Goal: Transaction & Acquisition: Purchase product/service

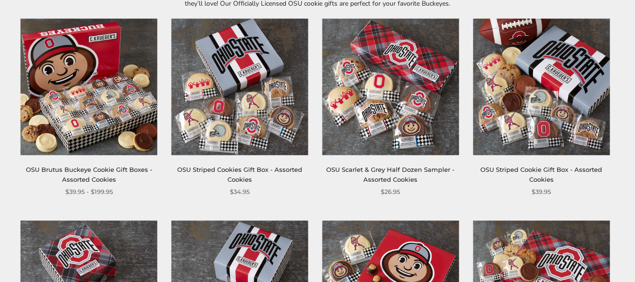
click at [240, 125] on img at bounding box center [240, 86] width 137 height 137
click at [534, 133] on img at bounding box center [541, 86] width 137 height 137
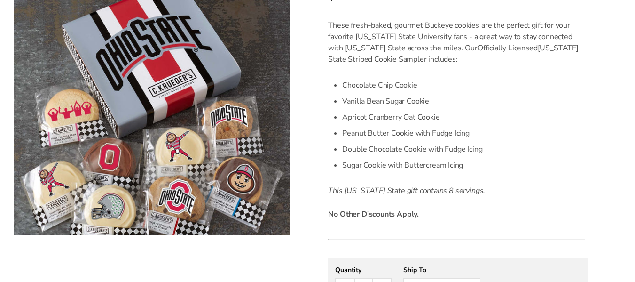
scroll to position [282, 0]
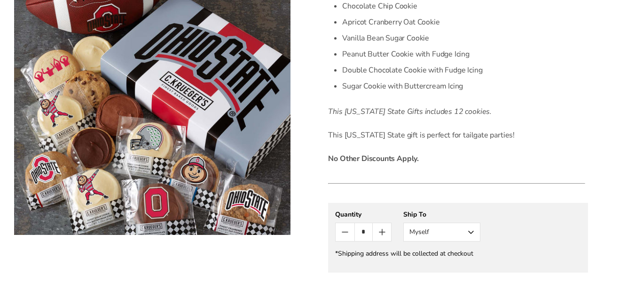
scroll to position [376, 0]
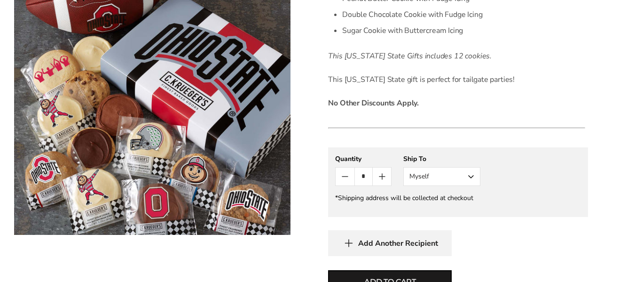
click at [470, 174] on button "Myself" at bounding box center [441, 176] width 77 height 19
click at [453, 212] on button "Other Recipient" at bounding box center [442, 211] width 76 height 17
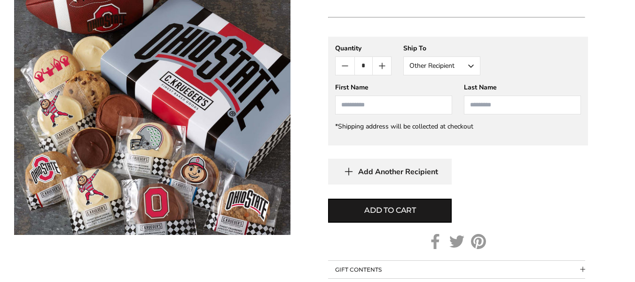
scroll to position [470, 0]
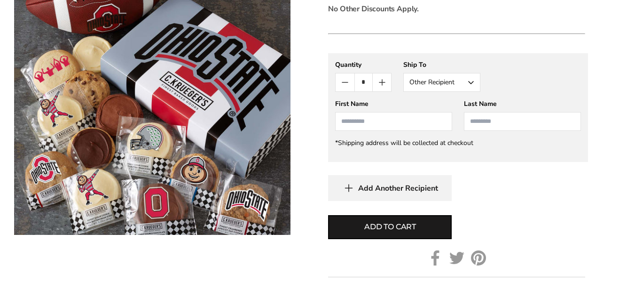
click at [347, 126] on input "First Name" at bounding box center [393, 121] width 117 height 19
click at [347, 122] on input "First Name" at bounding box center [393, 121] width 117 height 19
type input "*"
type input "***"
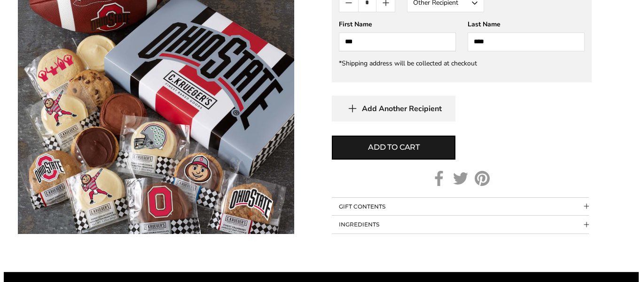
scroll to position [564, 0]
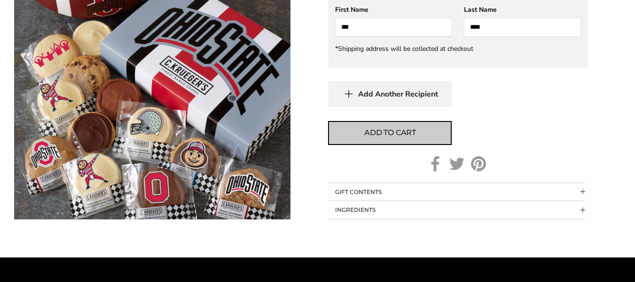
type input "****"
click at [421, 132] on button "Add to cart" at bounding box center [390, 133] width 124 height 24
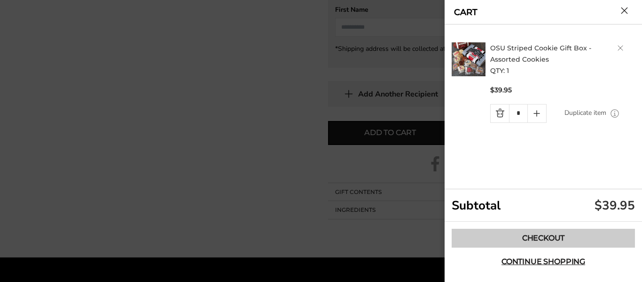
click at [547, 237] on link "Checkout" at bounding box center [543, 237] width 183 height 19
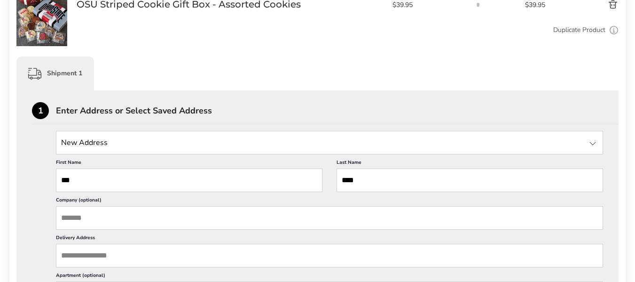
scroll to position [188, 0]
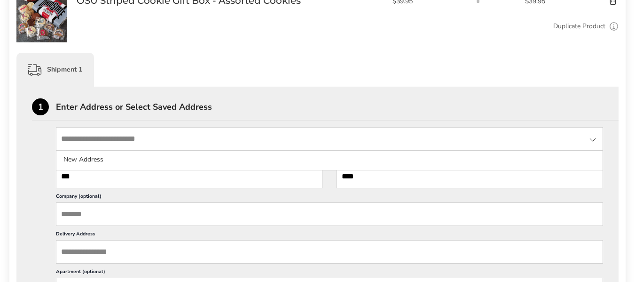
click at [112, 140] on input "State" at bounding box center [329, 139] width 547 height 24
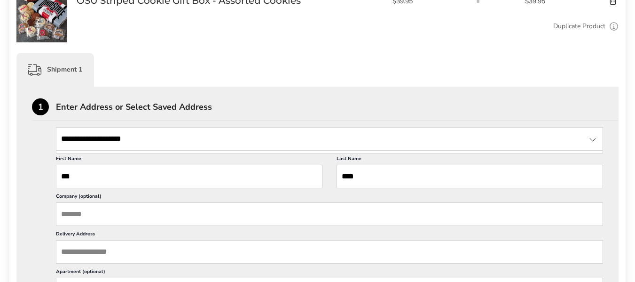
type input "**********"
drag, startPoint x: 157, startPoint y: 135, endPoint x: 28, endPoint y: 136, distance: 128.8
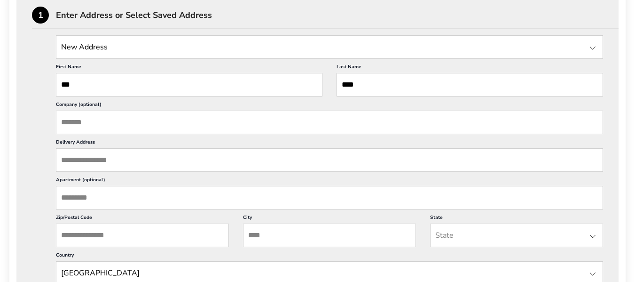
scroll to position [282, 0]
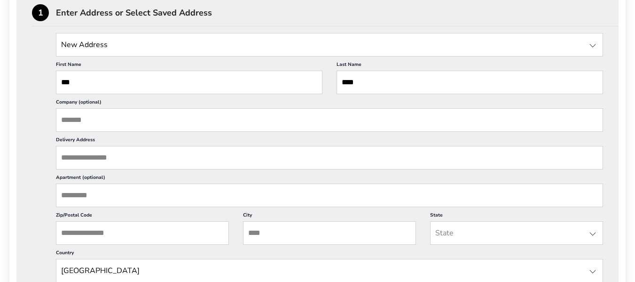
click at [60, 157] on input "Delivery Address" at bounding box center [329, 158] width 547 height 24
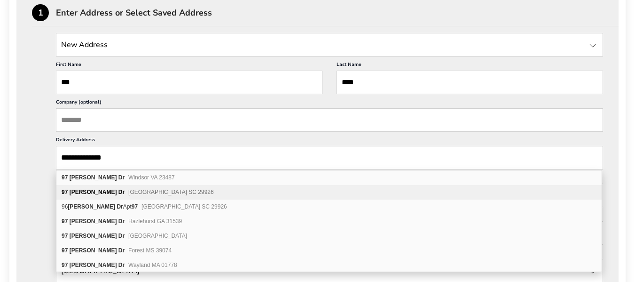
click at [128, 191] on span "Hilton Head Island SC 29926" at bounding box center [171, 191] width 86 height 7
type input "**********"
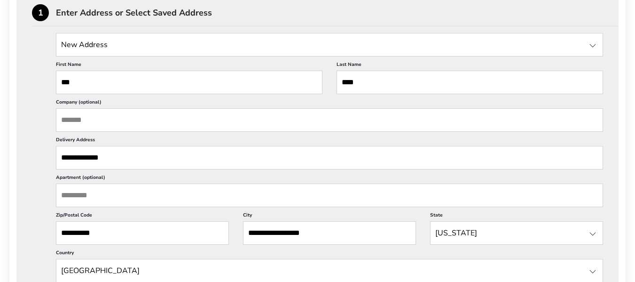
click at [122, 156] on input "**********" at bounding box center [329, 158] width 547 height 24
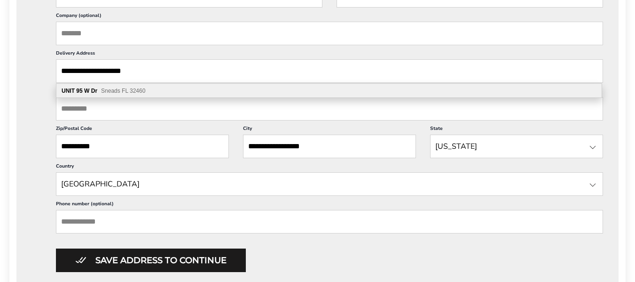
scroll to position [376, 0]
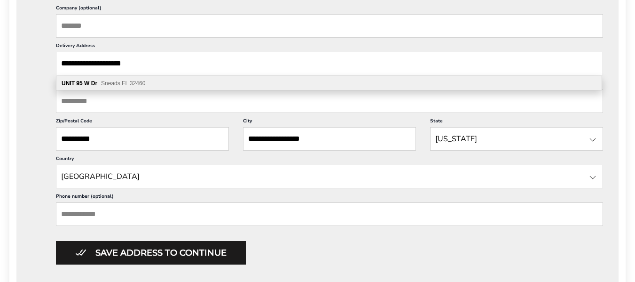
type input "**********"
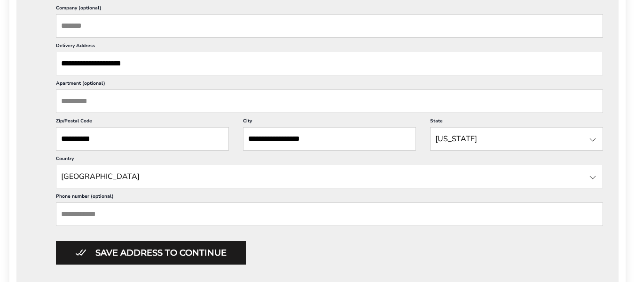
click at [33, 93] on div "**********" at bounding box center [317, 101] width 571 height 325
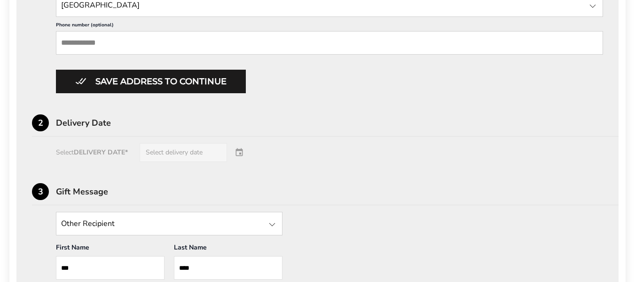
scroll to position [564, 0]
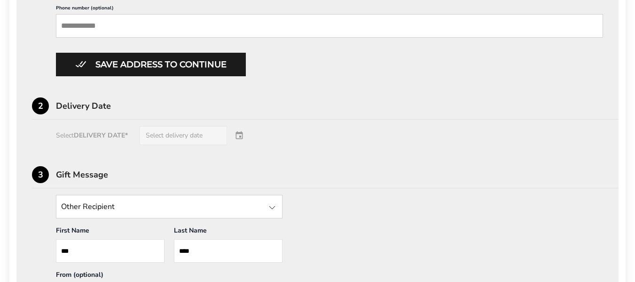
click at [240, 133] on div "Select DELIVERY DATE* Select delivery date" at bounding box center [317, 135] width 571 height 19
click at [203, 134] on div "Select DELIVERY DATE* Select delivery date" at bounding box center [317, 135] width 571 height 19
click at [246, 135] on div "Select DELIVERY DATE* Select delivery date" at bounding box center [317, 135] width 571 height 19
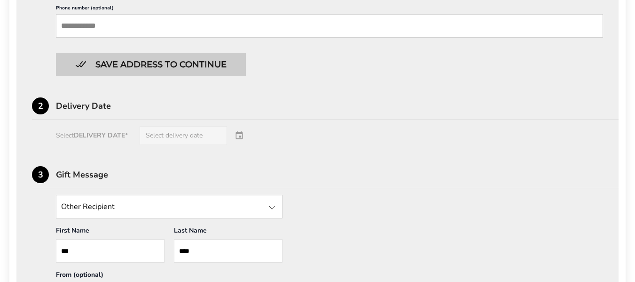
click at [159, 63] on button "Save address to continue" at bounding box center [151, 65] width 190 height 24
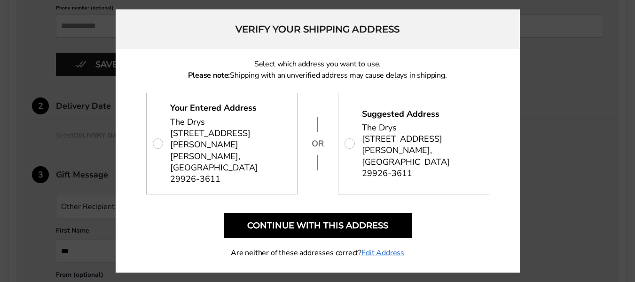
click at [231, 135] on p "Your Entered Address The Drys 97 Mathews Dr Unit 95, Hilton Head Island, SC 299…" at bounding box center [222, 143] width 150 height 100
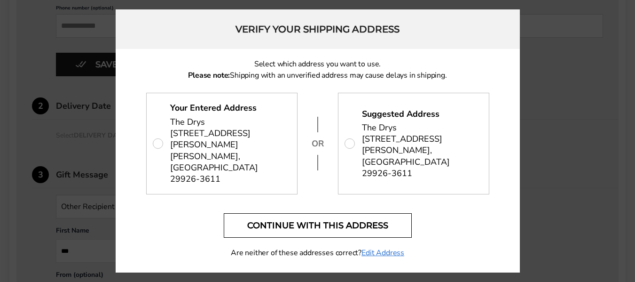
click at [315, 213] on button "Continue with this address" at bounding box center [318, 225] width 188 height 24
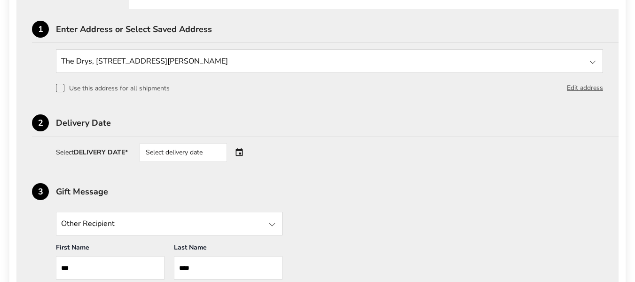
scroll to position [291, 0]
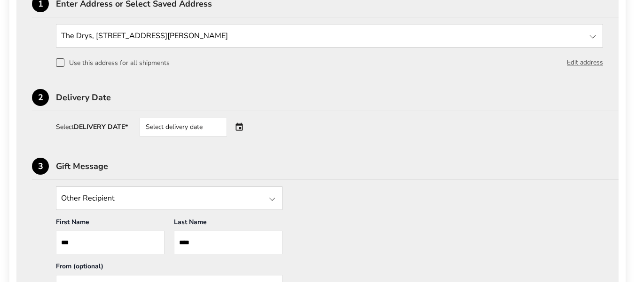
click at [196, 126] on div "Select delivery date" at bounding box center [183, 127] width 87 height 19
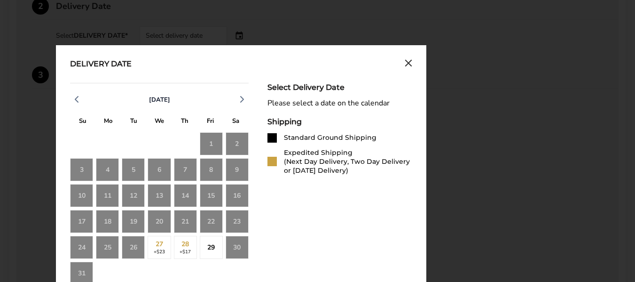
scroll to position [385, 0]
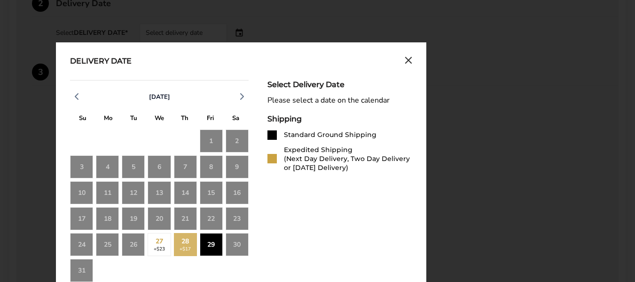
click at [212, 242] on div "29" at bounding box center [211, 244] width 23 height 23
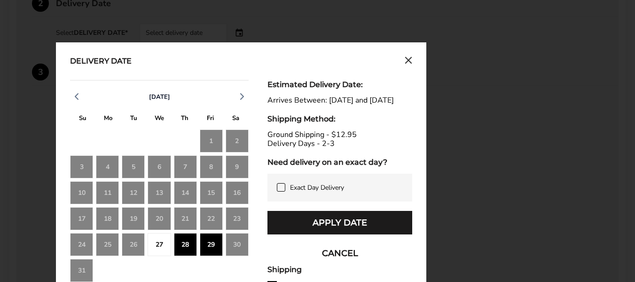
click at [237, 241] on div "30" at bounding box center [237, 244] width 23 height 23
click at [395, 138] on div "Estimated Delivery Date: Arrives Between: Aug 28, 2025 and Aug 29, 2025 Shippin…" at bounding box center [339, 278] width 145 height 397
click at [133, 244] on div "26" at bounding box center [133, 244] width 23 height 23
click at [240, 243] on div "30" at bounding box center [237, 244] width 23 height 23
click at [157, 241] on div "27" at bounding box center [159, 244] width 23 height 23
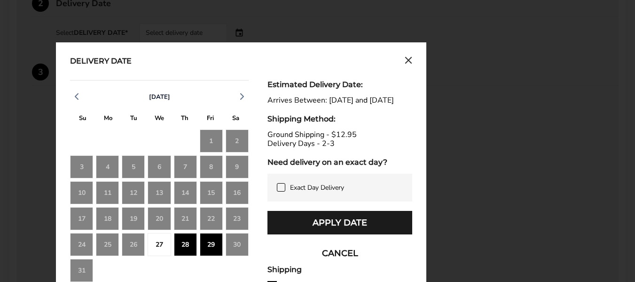
click at [334, 261] on button "CANCEL" at bounding box center [339, 253] width 145 height 24
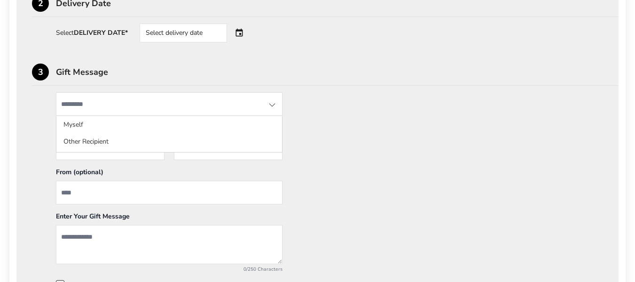
click at [125, 105] on input "State" at bounding box center [169, 104] width 227 height 24
click at [337, 111] on div "Other Recipient Myself Other Recipient First Name * Enter recipient name *** La…" at bounding box center [317, 190] width 571 height 196
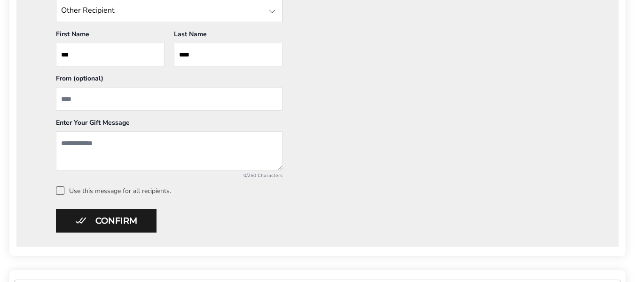
scroll to position [479, 0]
drag, startPoint x: 87, startPoint y: 100, endPoint x: 32, endPoint y: 99, distance: 55.0
click at [32, 99] on div "Other Recipient Myself Other Recipient First Name * Enter recipient name *** La…" at bounding box center [317, 96] width 571 height 196
type input "**********"
click at [66, 141] on textarea "Add a message" at bounding box center [169, 150] width 227 height 39
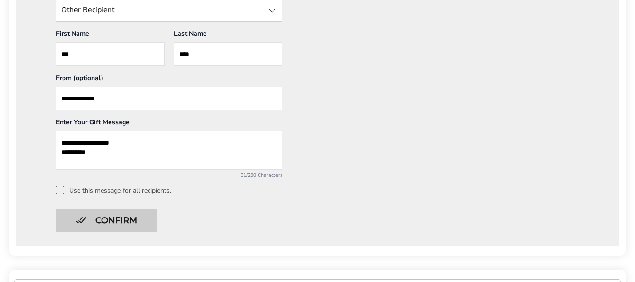
type textarea "**********"
click at [126, 217] on button "Confirm" at bounding box center [106, 220] width 101 height 24
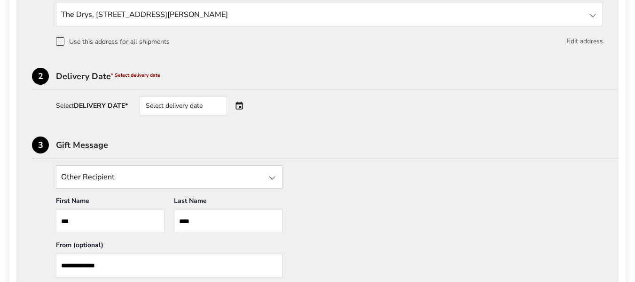
scroll to position [291, 0]
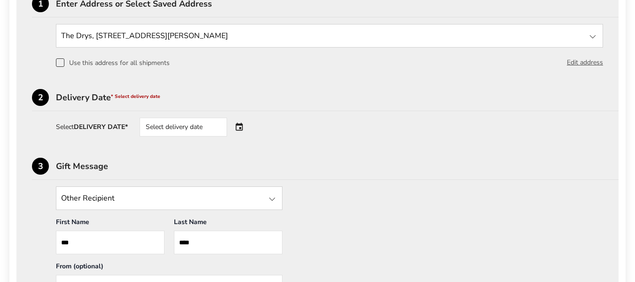
click at [210, 128] on div "Select delivery date" at bounding box center [183, 127] width 87 height 19
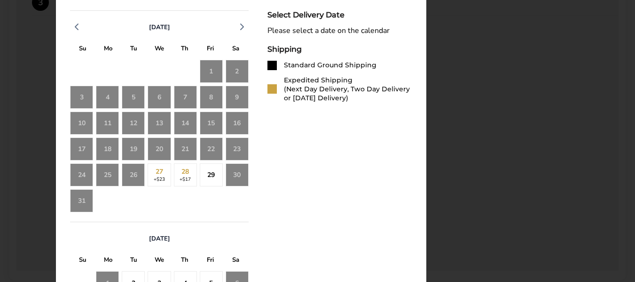
scroll to position [479, 0]
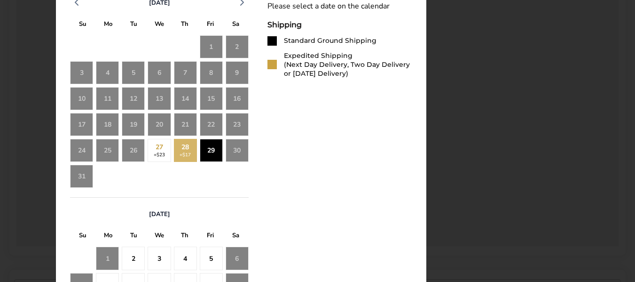
click at [212, 149] on div "29" at bounding box center [211, 150] width 23 height 23
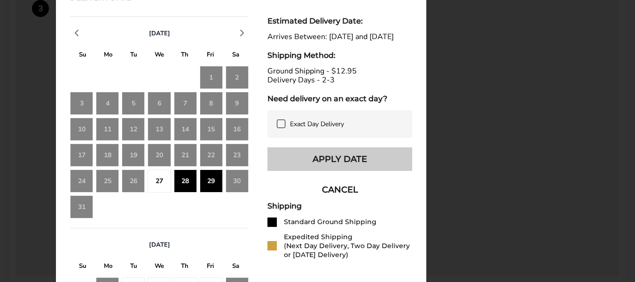
scroll to position [432, 0]
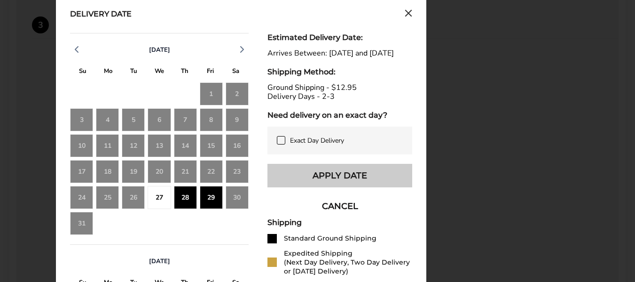
click at [342, 180] on button "Apply Date" at bounding box center [339, 176] width 145 height 24
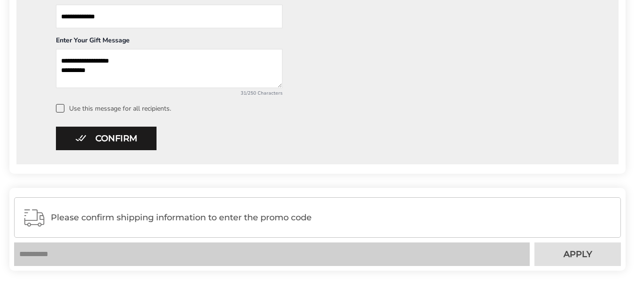
scroll to position [620, 0]
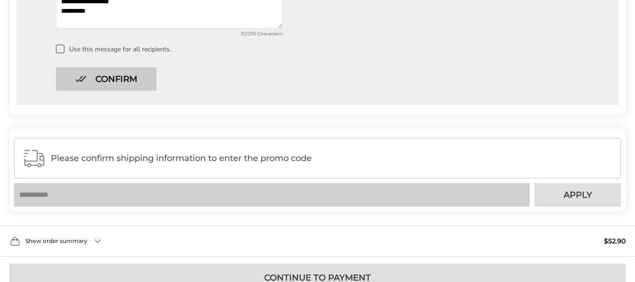
click at [122, 75] on button "Confirm" at bounding box center [106, 79] width 101 height 24
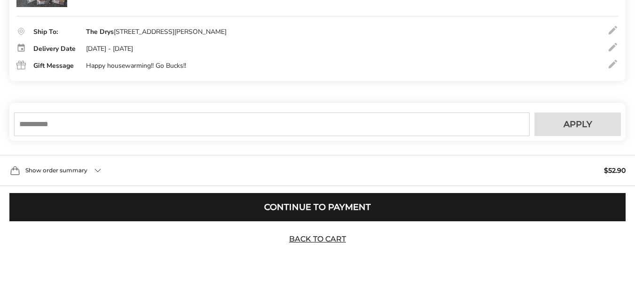
scroll to position [223, 0]
click at [38, 123] on input "text" at bounding box center [272, 124] width 516 height 24
type input "*********"
click at [587, 120] on span "Apply" at bounding box center [578, 124] width 29 height 8
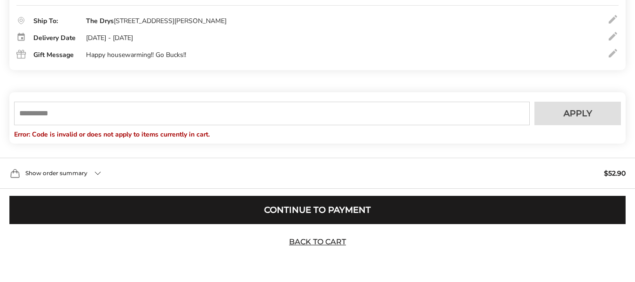
scroll to position [237, 0]
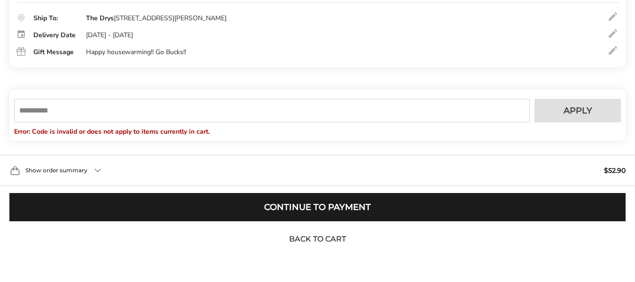
click at [323, 238] on link "Back to Cart" at bounding box center [318, 239] width 66 height 10
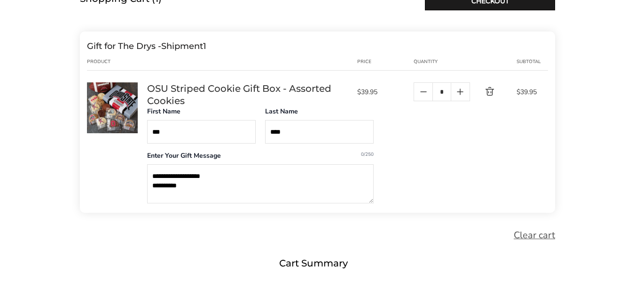
scroll to position [141, 0]
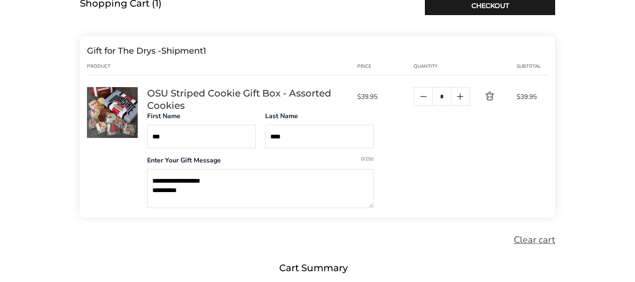
click at [422, 99] on icon "Quantity minus button" at bounding box center [423, 96] width 11 height 11
click at [424, 95] on icon "Quantity minus button" at bounding box center [423, 96] width 11 height 11
